Goal: Check status: Check status

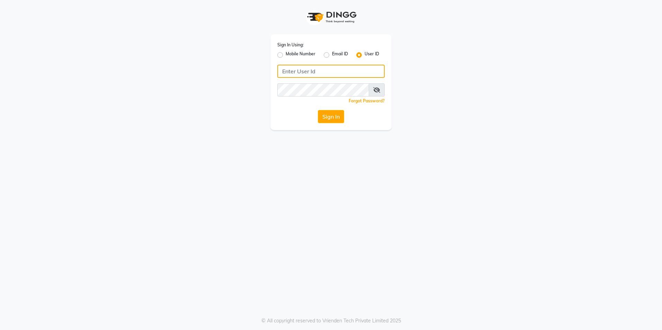
type input "[PERSON_NAME][EMAIL_ADDRESS][DOMAIN_NAME]"
click at [332, 53] on label "Email ID" at bounding box center [340, 55] width 16 height 8
click at [332, 53] on input "Email ID" at bounding box center [334, 53] width 5 height 5
radio input "true"
radio input "false"
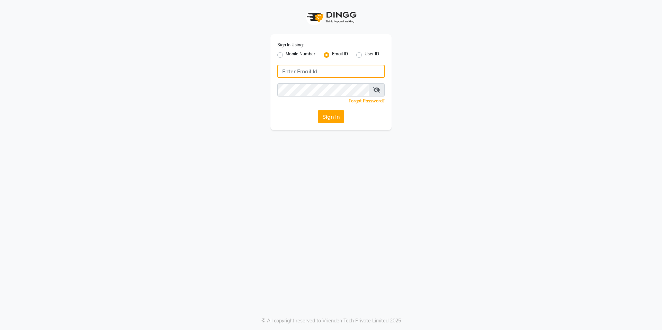
click at [332, 72] on input "Username" at bounding box center [330, 71] width 107 height 13
type input "[PERSON_NAME][EMAIL_ADDRESS][DOMAIN_NAME]"
click at [331, 112] on button "Sign In" at bounding box center [331, 116] width 26 height 13
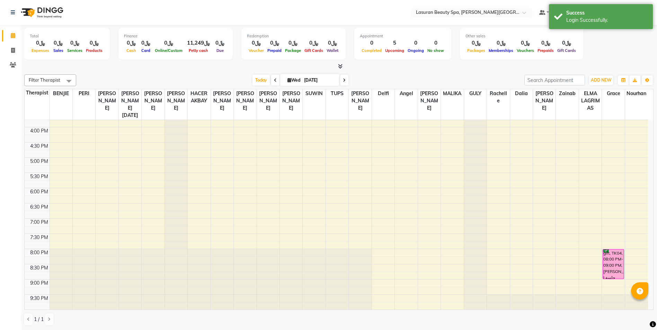
scroll to position [0, 0]
click at [613, 262] on div "gift, TK04, 08:00 PM-09:00 PM, [PERSON_NAME] | جلسة [PERSON_NAME]" at bounding box center [613, 263] width 21 height 29
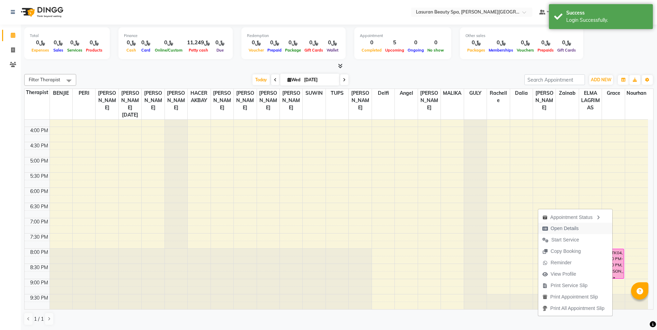
click at [559, 230] on span "Open Details" at bounding box center [565, 228] width 28 height 7
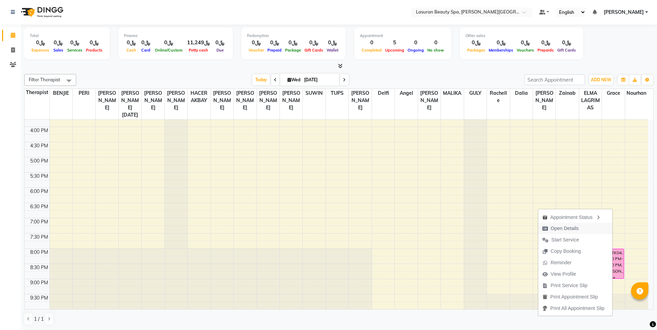
select select "6"
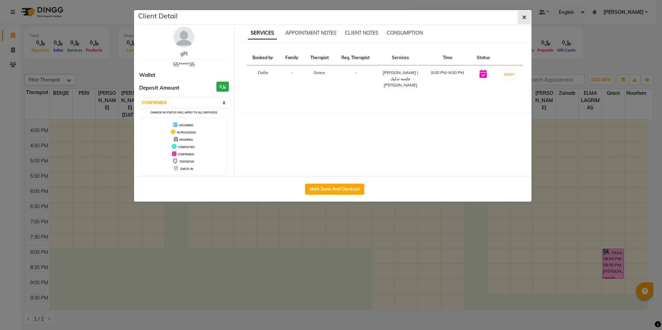
click at [523, 16] on icon "button" at bounding box center [524, 18] width 4 height 6
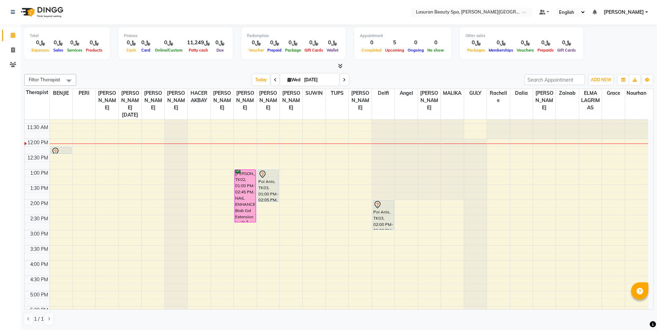
scroll to position [0, 0]
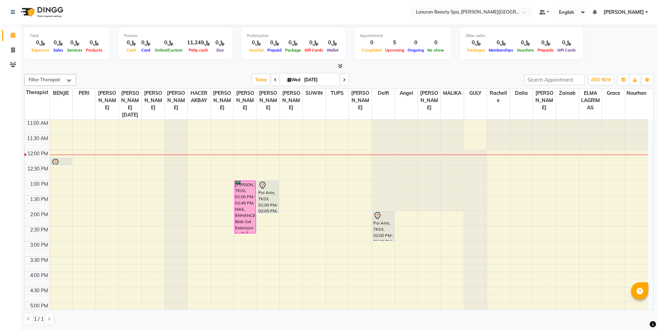
click at [383, 231] on div "Poi Anis, TK03, 02:00 PM-03:00 PM, SWEEDISH MASSAGE | جلسة تدليك سويدي" at bounding box center [383, 226] width 21 height 29
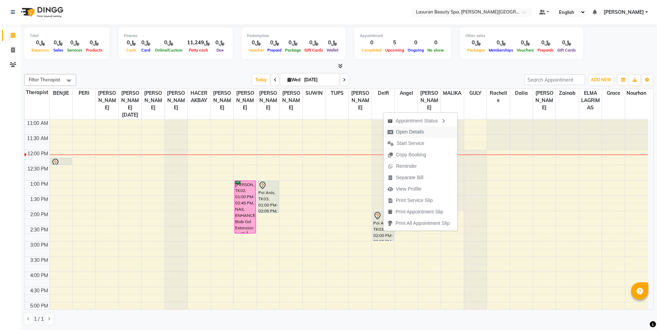
click at [413, 132] on span "Open Details" at bounding box center [410, 131] width 28 height 7
select select "7"
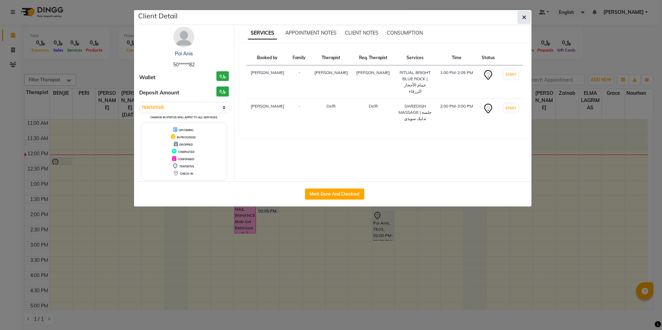
click at [524, 16] on icon "button" at bounding box center [524, 18] width 4 height 6
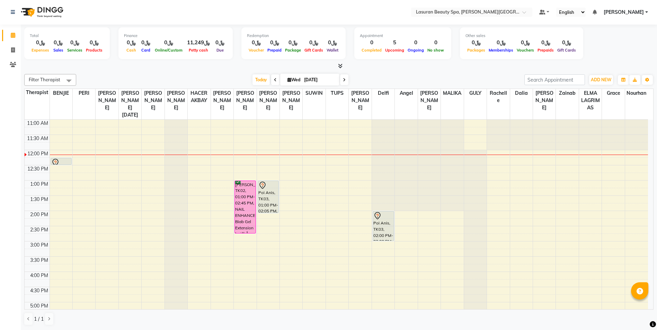
click at [375, 231] on div "Poi Anis, TK03, 02:00 PM-03:00 PM, SWEEDISH MASSAGE | جلسة تدليك سويدي" at bounding box center [383, 226] width 21 height 29
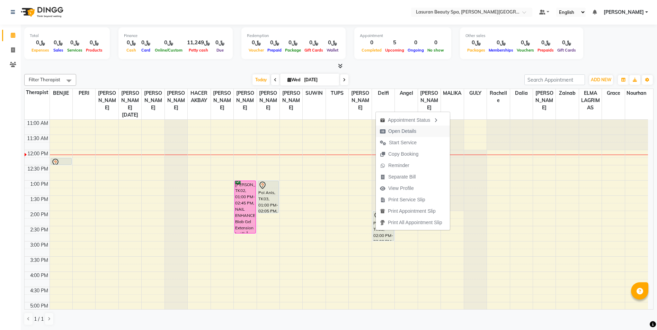
click at [413, 133] on span "Open Details" at bounding box center [402, 131] width 28 height 7
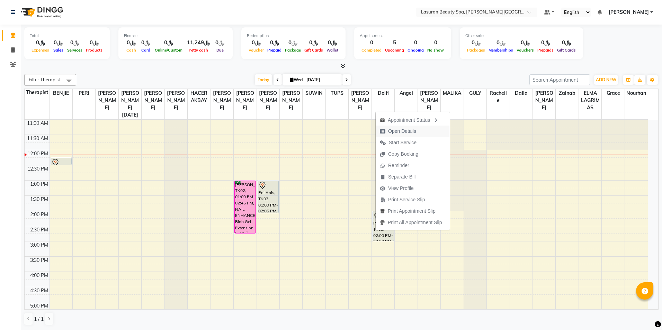
select select "7"
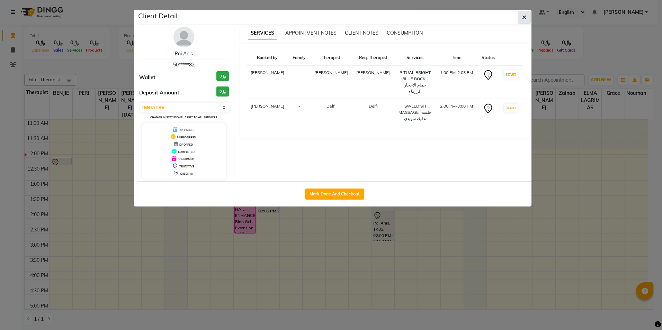
click at [524, 16] on icon "button" at bounding box center [524, 18] width 4 height 6
